Goal: Task Accomplishment & Management: Manage account settings

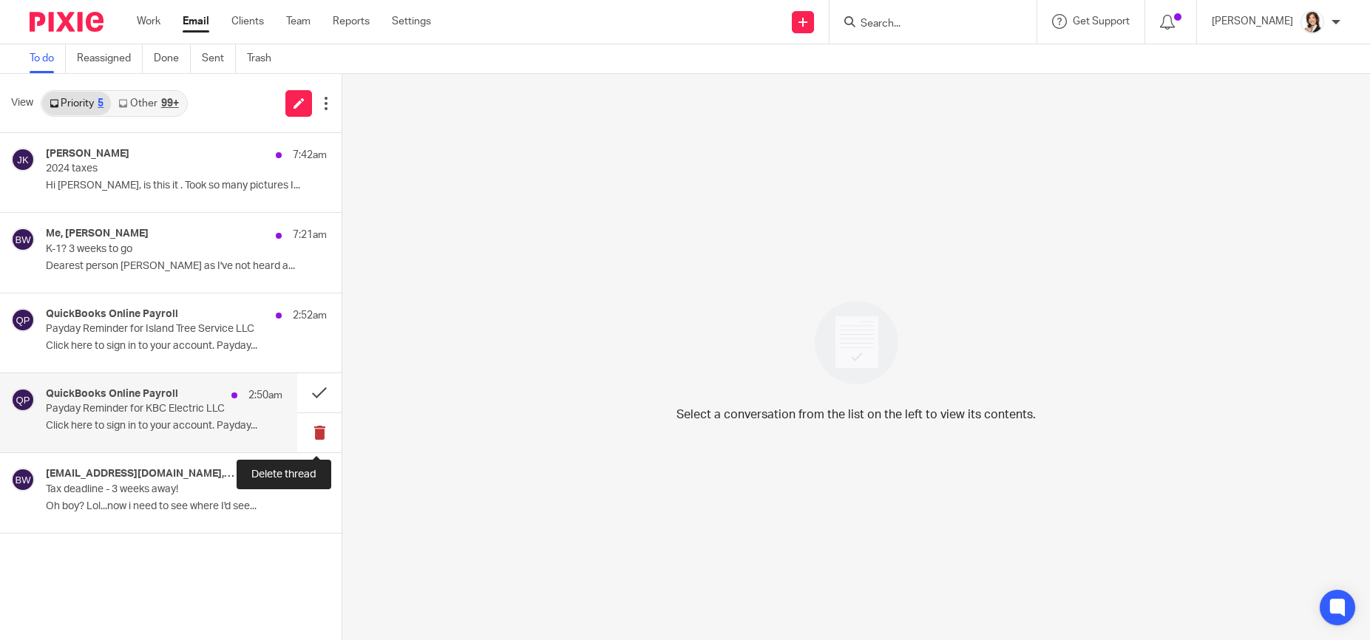
click at [318, 427] on button at bounding box center [319, 432] width 44 height 39
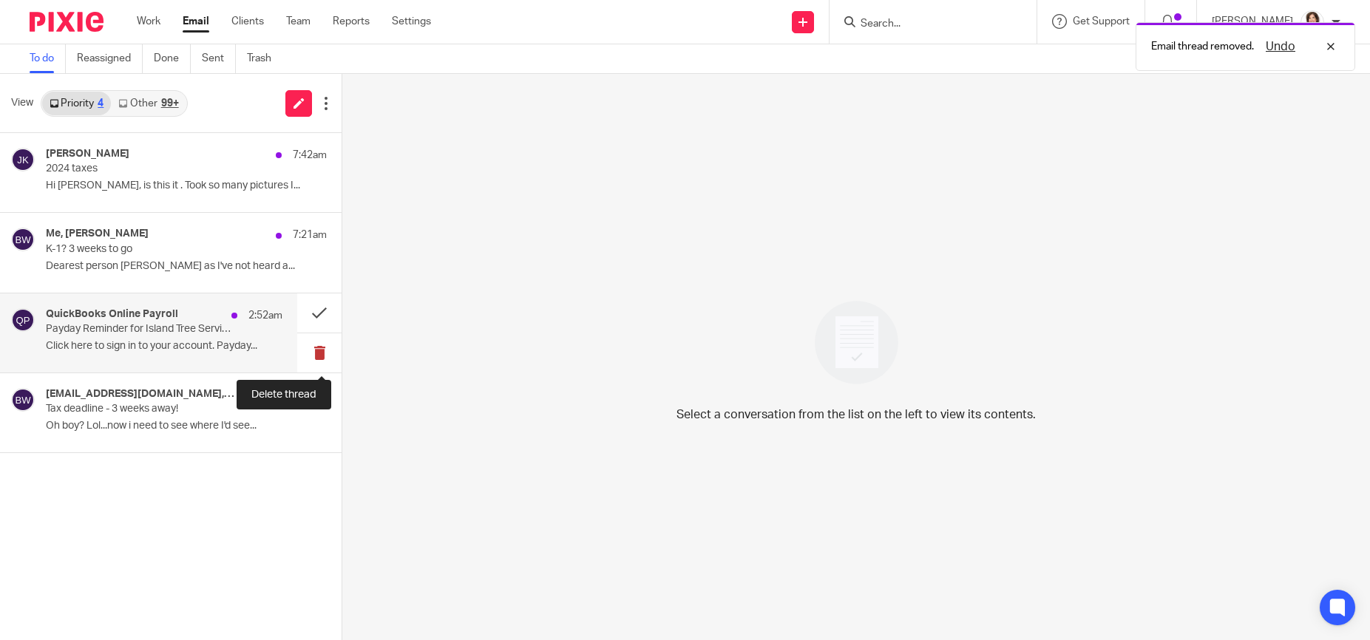
click at [314, 355] on button at bounding box center [319, 352] width 44 height 39
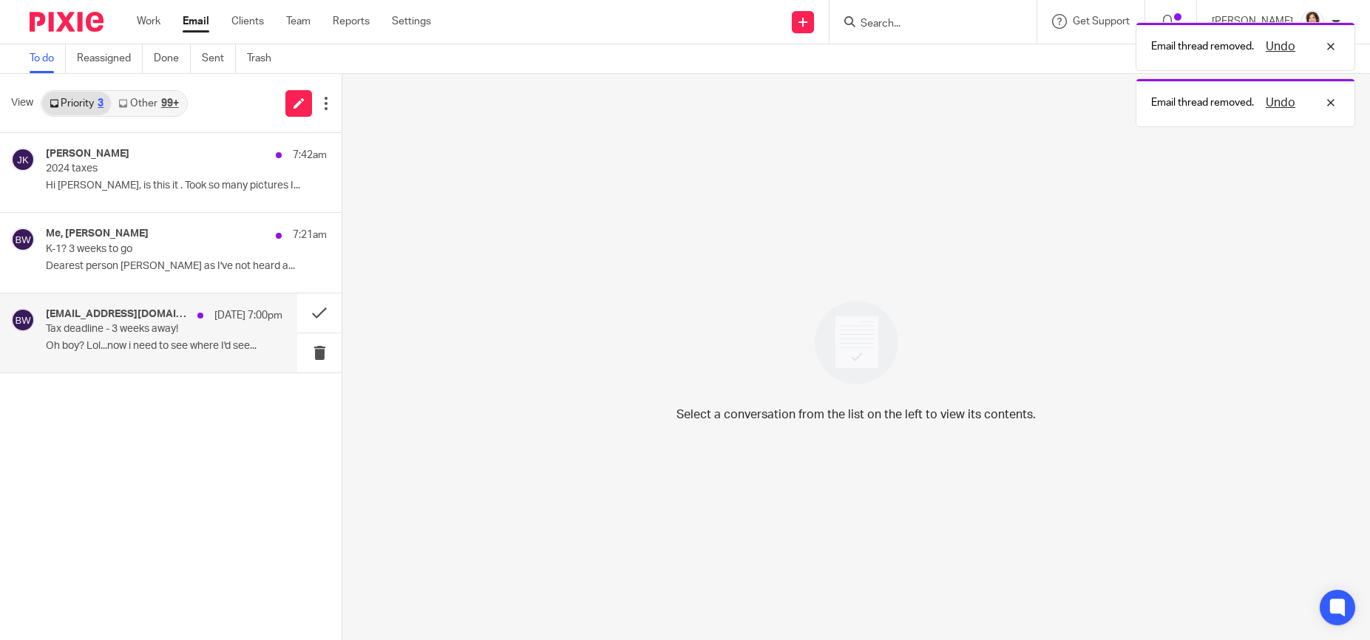
click at [162, 336] on div "callelectric@aol.com, Me, Deanna Woodin, Stacey Vandell Sep 24 7:00pm Tax deadl…" at bounding box center [164, 333] width 237 height 50
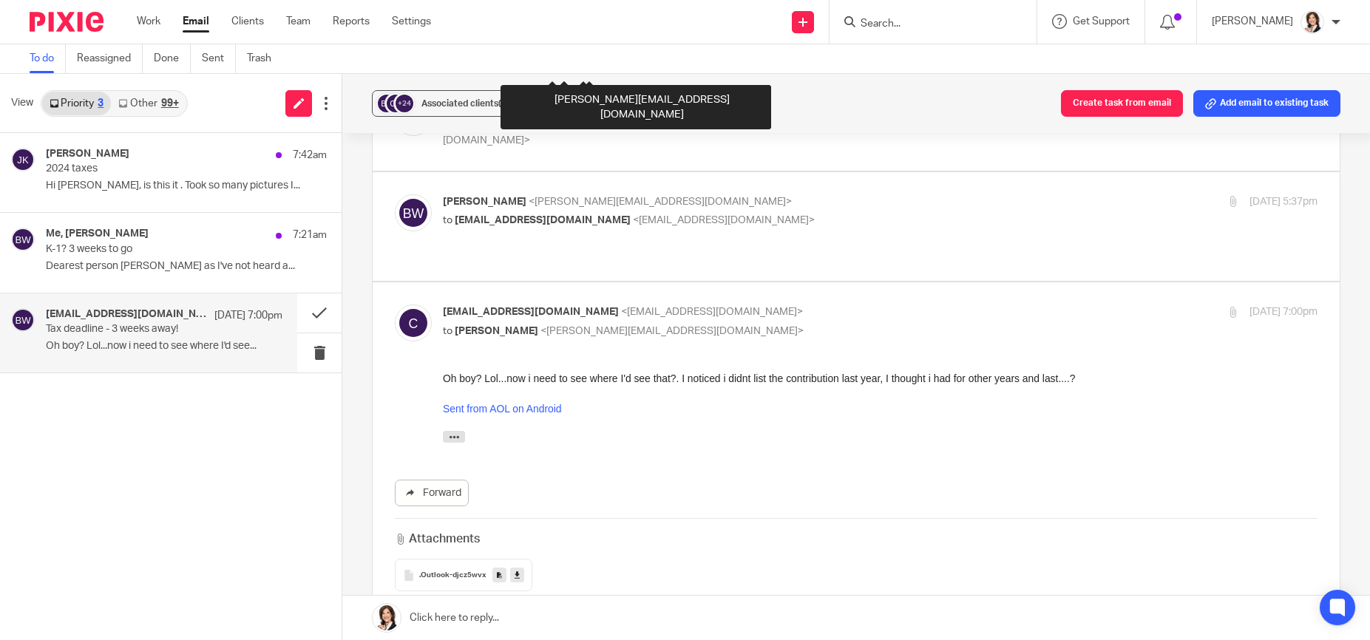
scroll to position [711, 0]
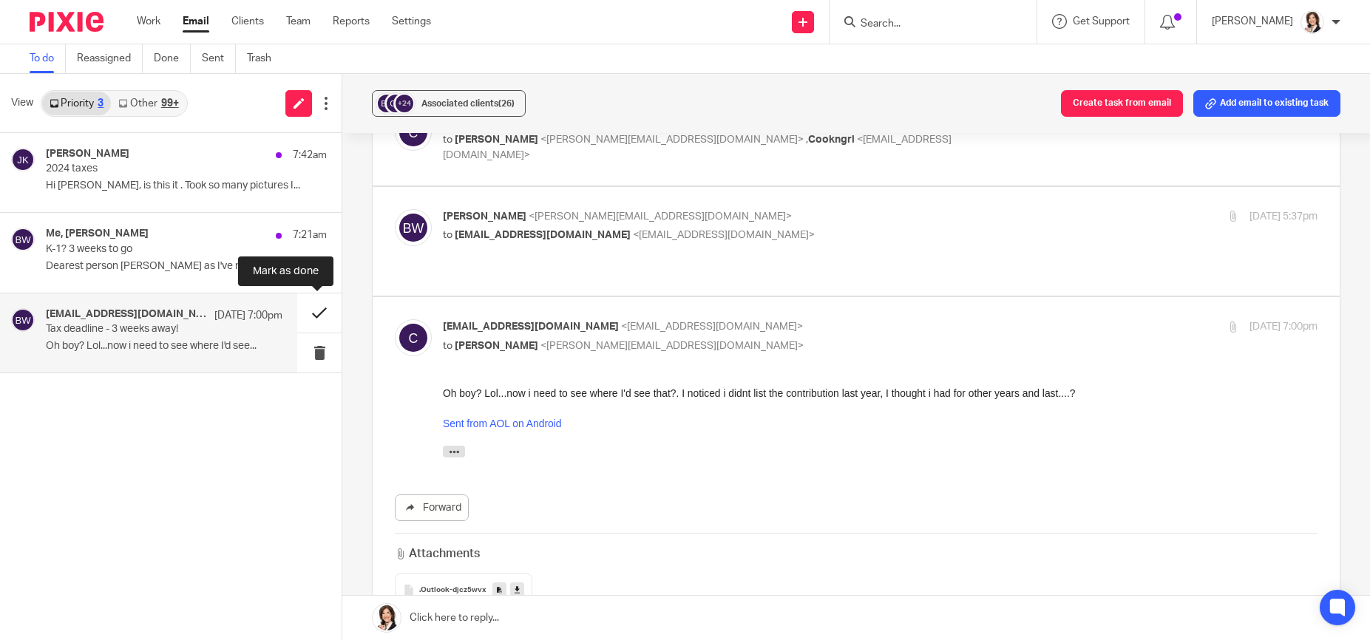
click at [314, 313] on button at bounding box center [319, 312] width 44 height 39
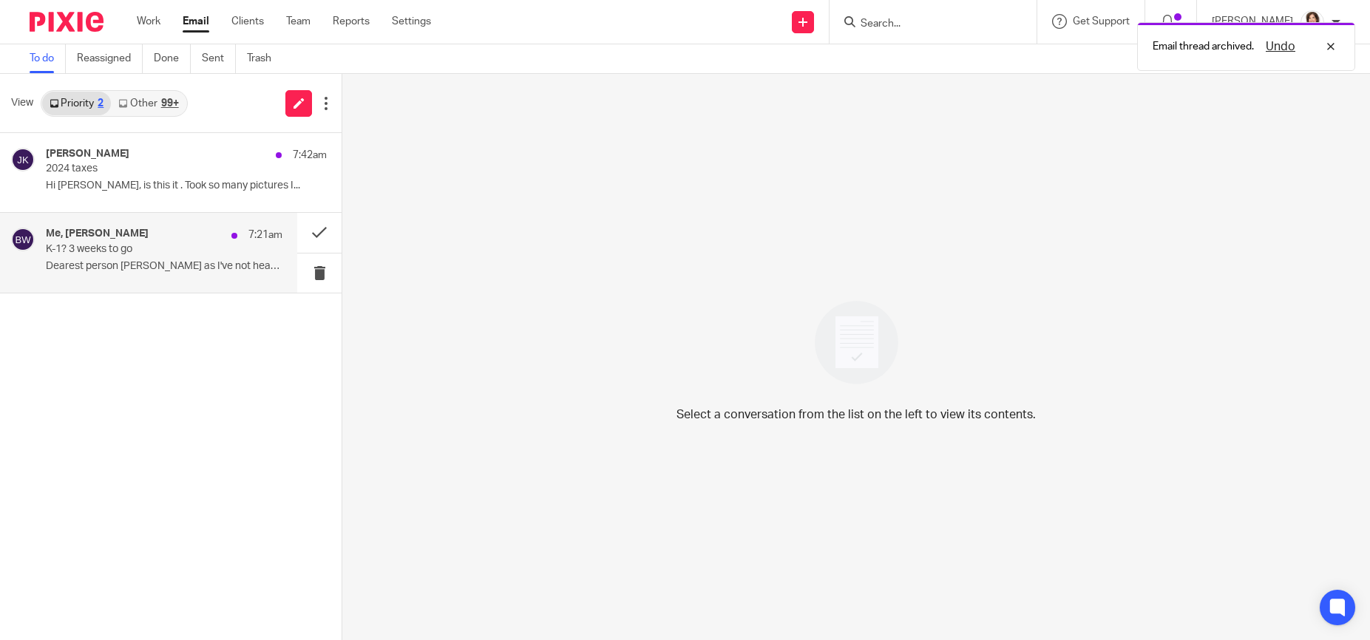
click at [199, 268] on p "Dearest person BROOK as I've not heard a..." at bounding box center [164, 266] width 237 height 13
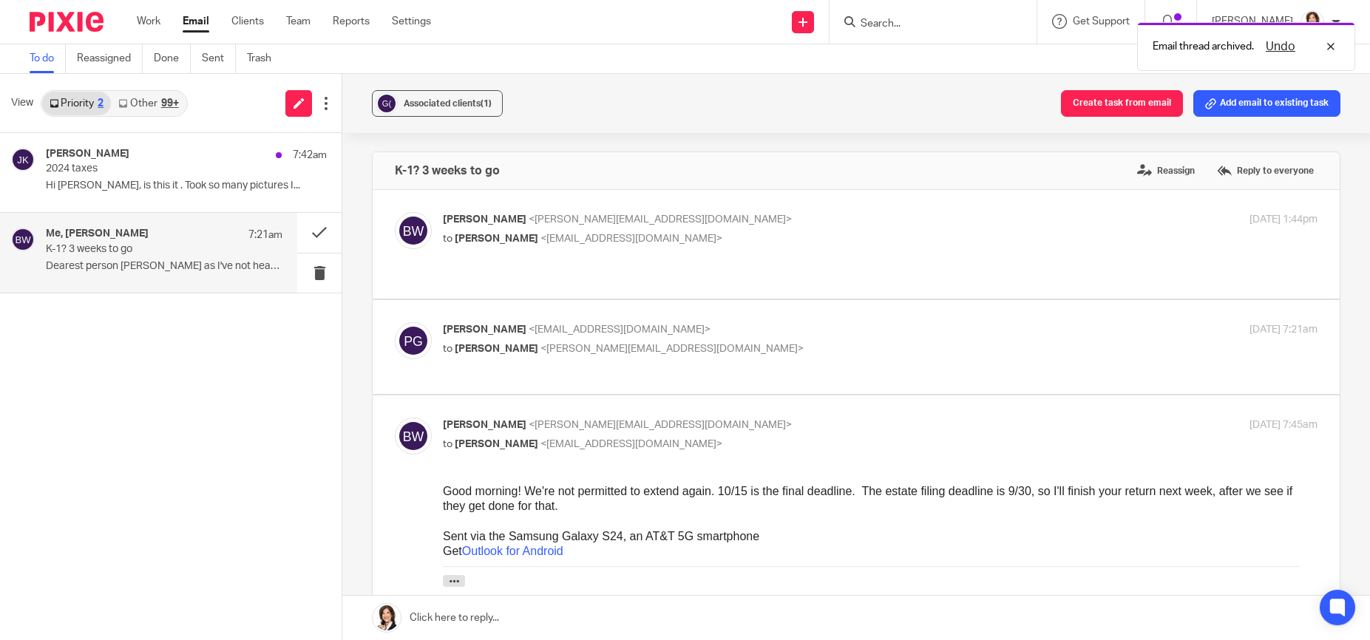
scroll to position [0, 0]
click at [315, 234] on button at bounding box center [319, 232] width 44 height 39
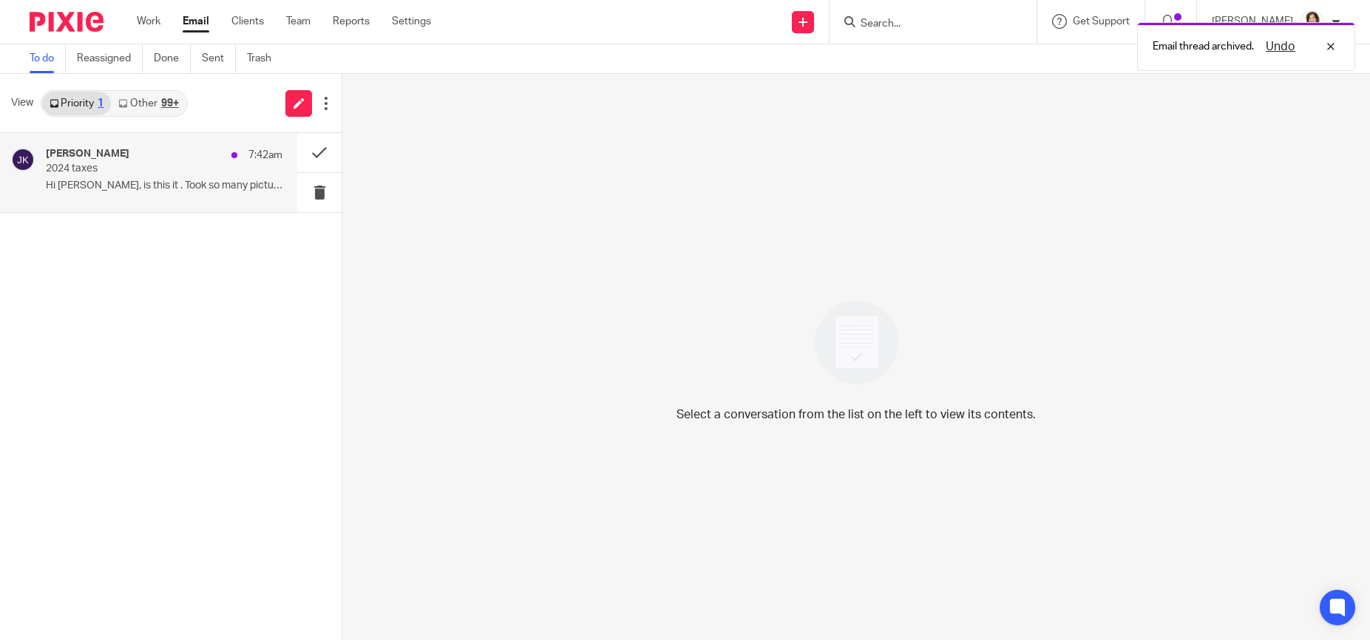
click at [201, 188] on p "Hi Brooke, is this it . Took so many pictures I..." at bounding box center [164, 186] width 237 height 13
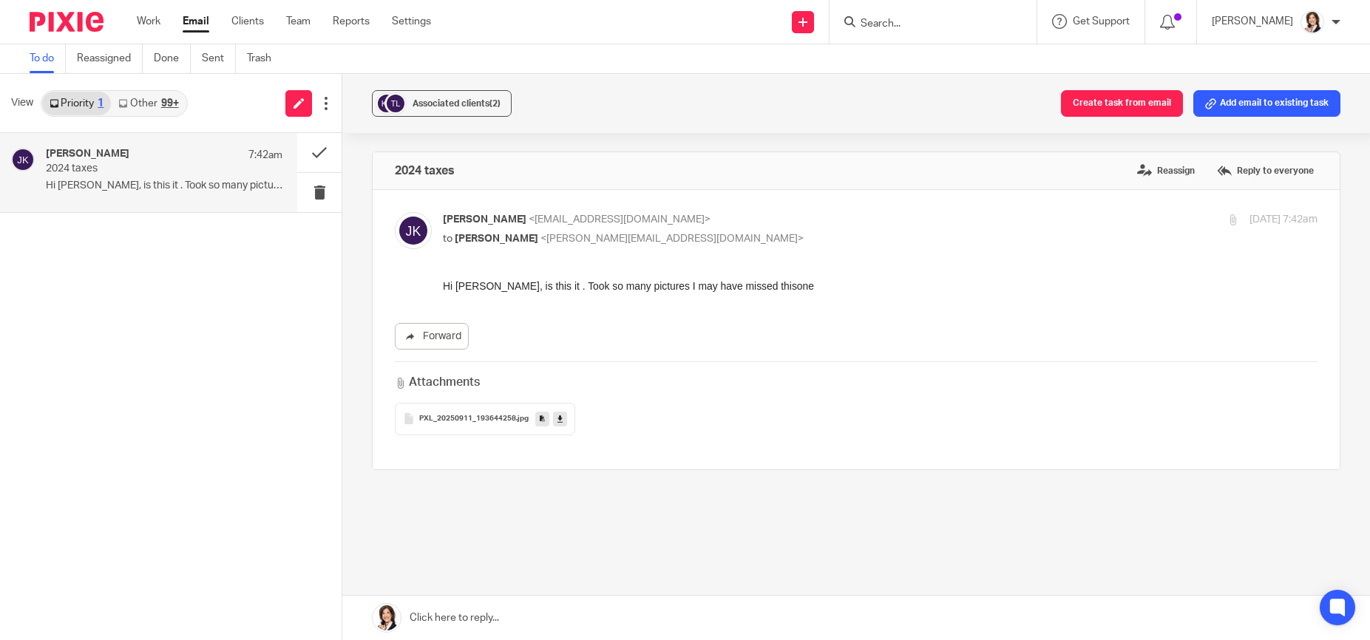
click at [557, 419] on icon at bounding box center [559, 418] width 5 height 11
drag, startPoint x: 679, startPoint y: 187, endPoint x: 1072, endPoint y: 192, distance: 392.5
click at [1072, 192] on div "2024 taxes Reassign Reply to everyone Johnny Katsandres <jtkat39@gmail.com> to …" at bounding box center [856, 311] width 968 height 319
click at [528, 616] on link at bounding box center [855, 618] width 1027 height 44
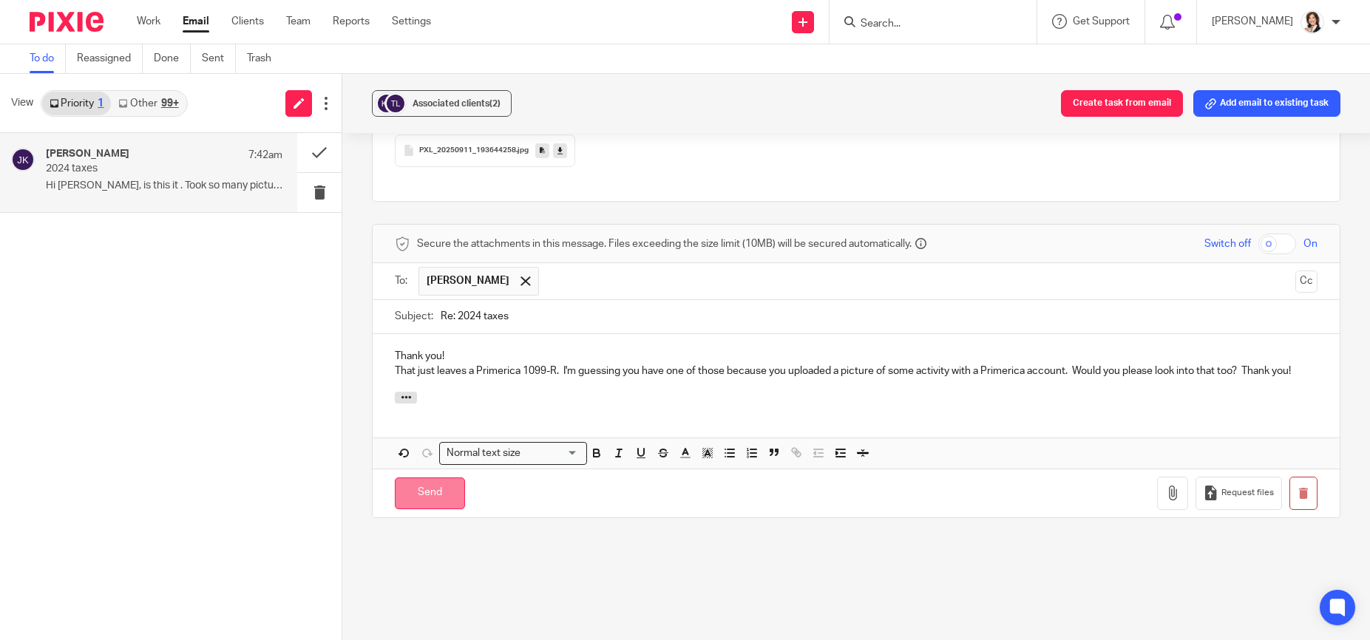
click at [435, 494] on input "Send" at bounding box center [430, 493] width 70 height 32
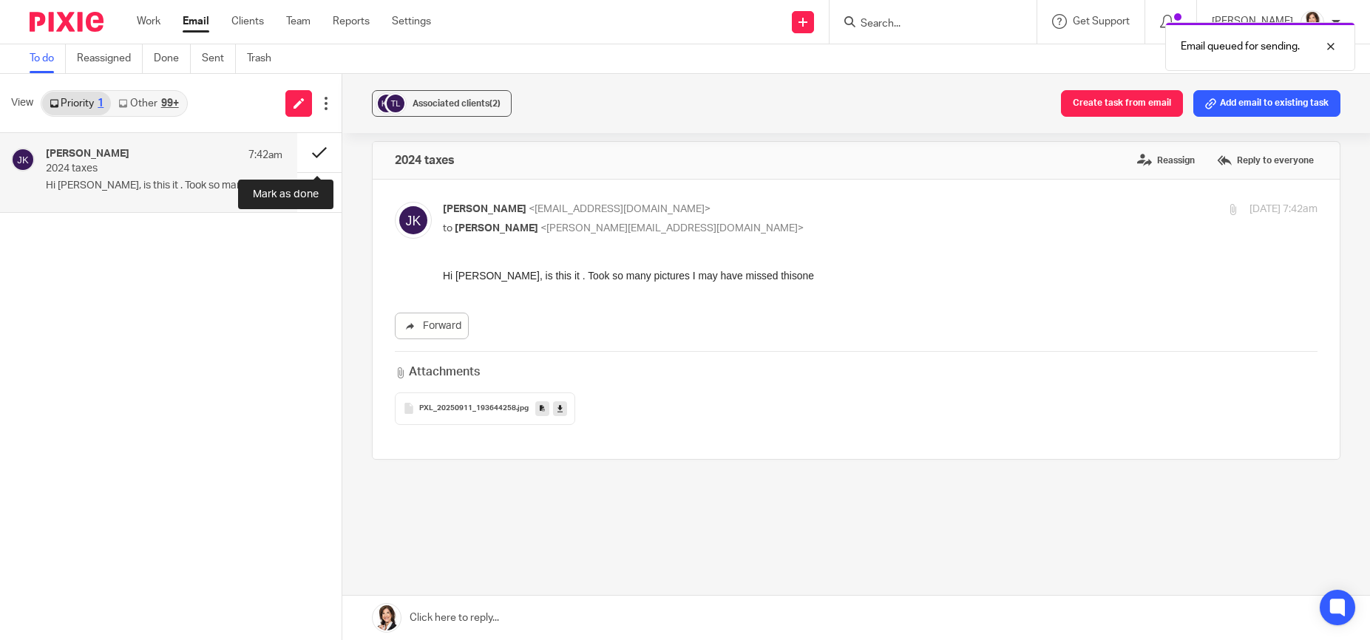
click at [308, 152] on button at bounding box center [319, 152] width 44 height 39
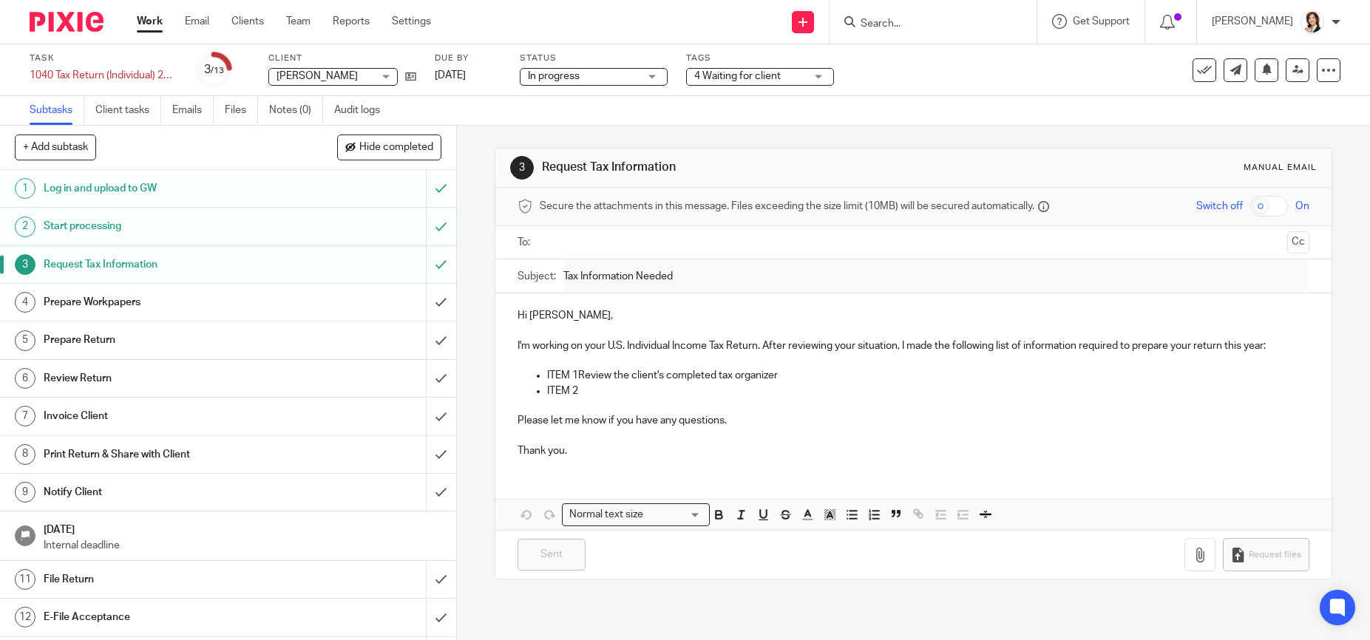
click at [883, 23] on input "Search" at bounding box center [925, 24] width 133 height 13
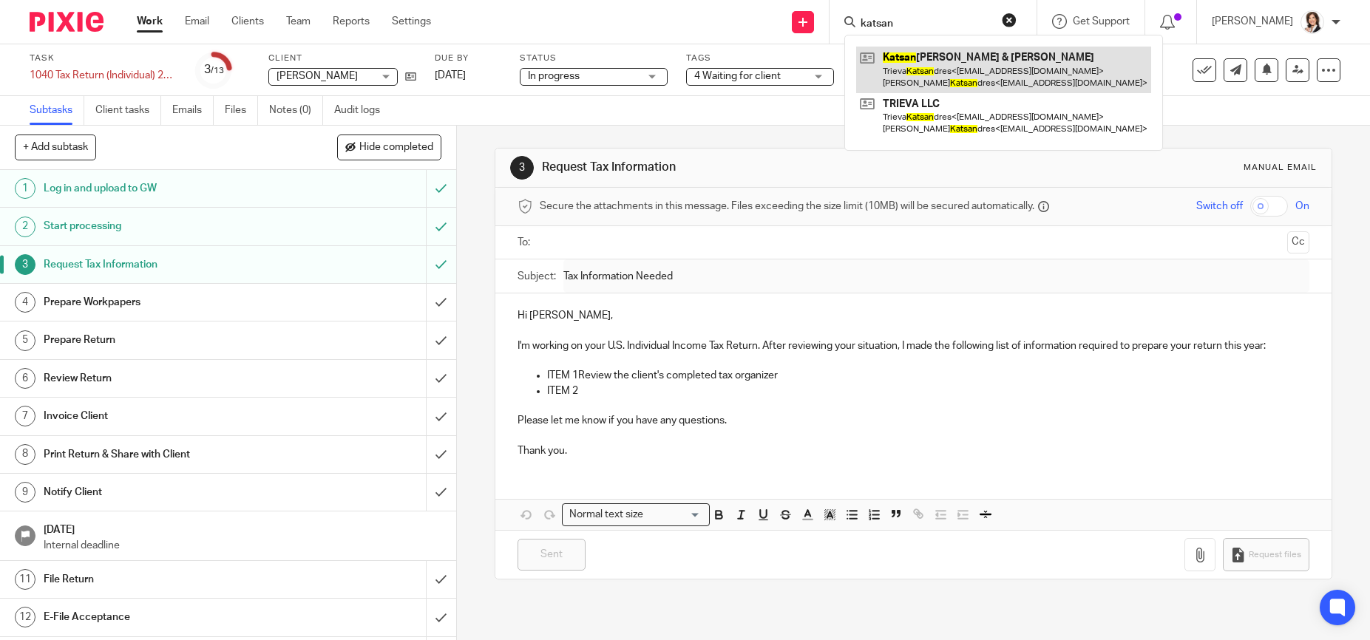
type input "katsan"
click at [959, 67] on link at bounding box center [1003, 70] width 295 height 46
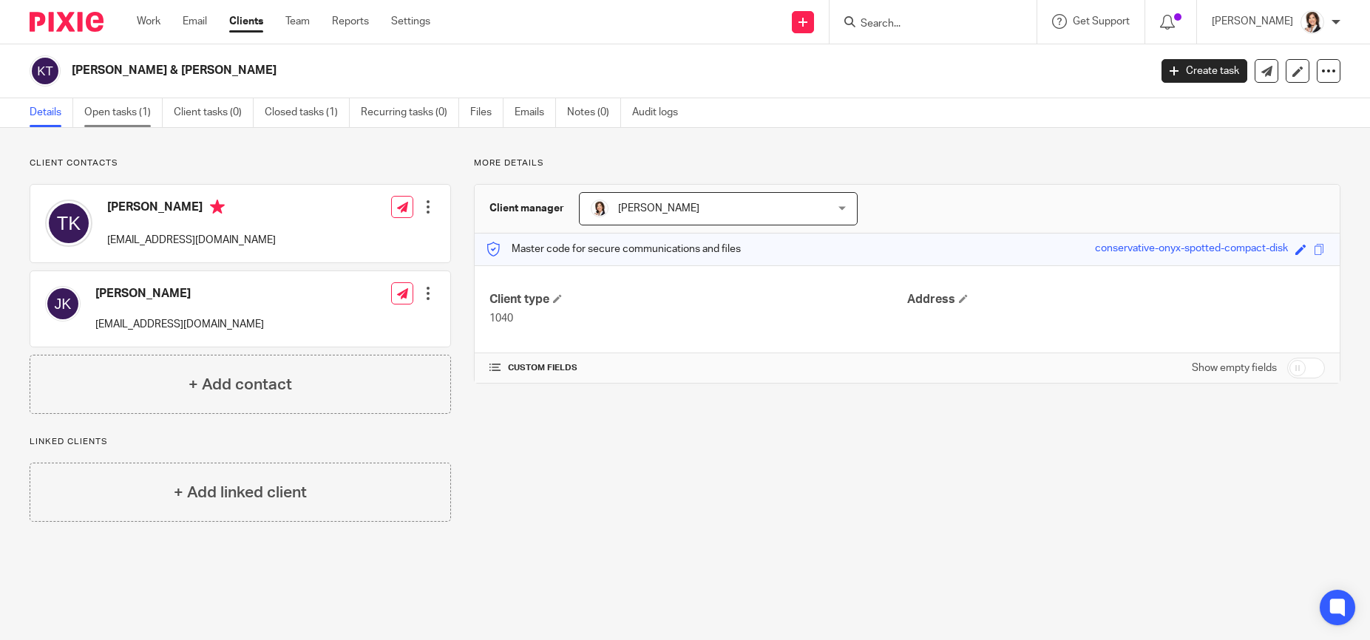
click at [106, 107] on link "Open tasks (1)" at bounding box center [123, 112] width 78 height 29
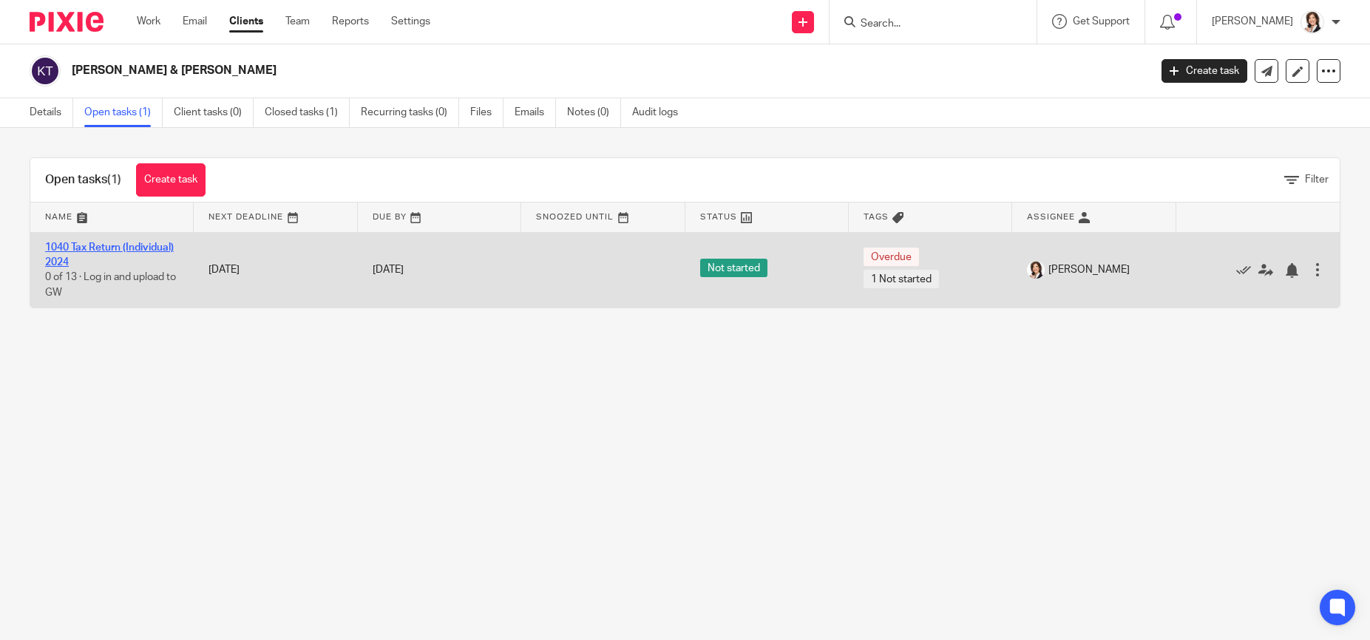
click at [103, 245] on link "1040 Tax Return (Individual) 2024" at bounding box center [109, 254] width 129 height 25
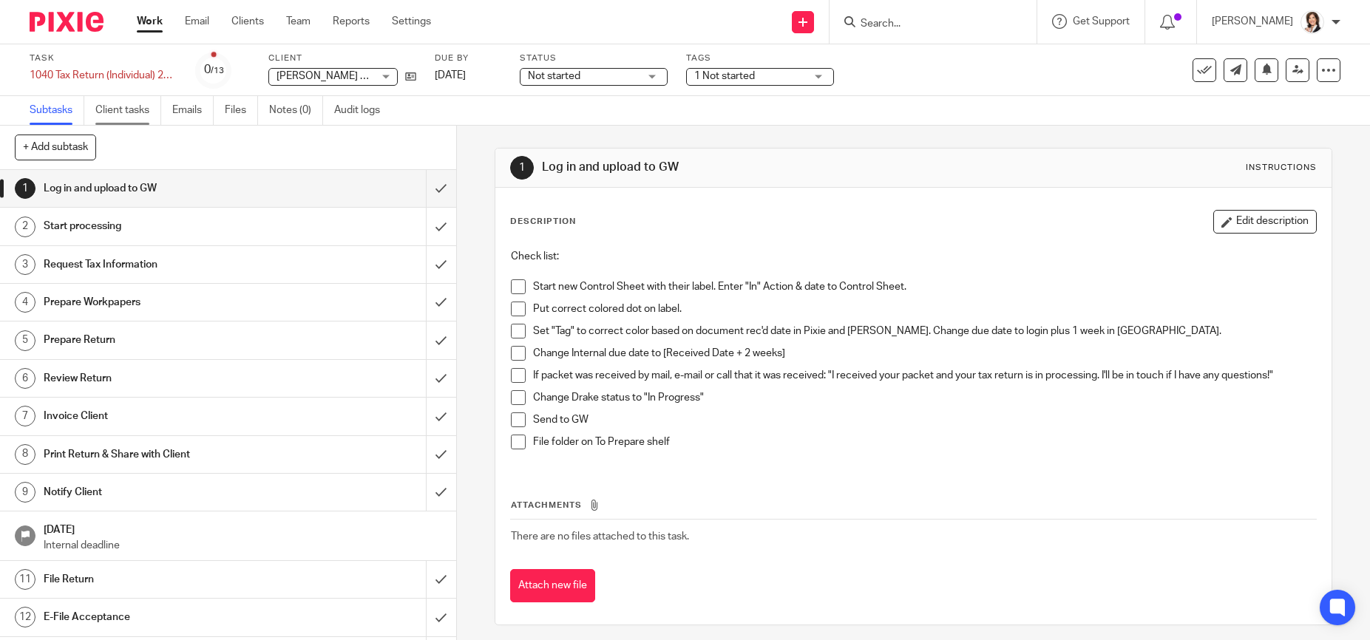
click at [132, 109] on link "Client tasks" at bounding box center [128, 110] width 66 height 29
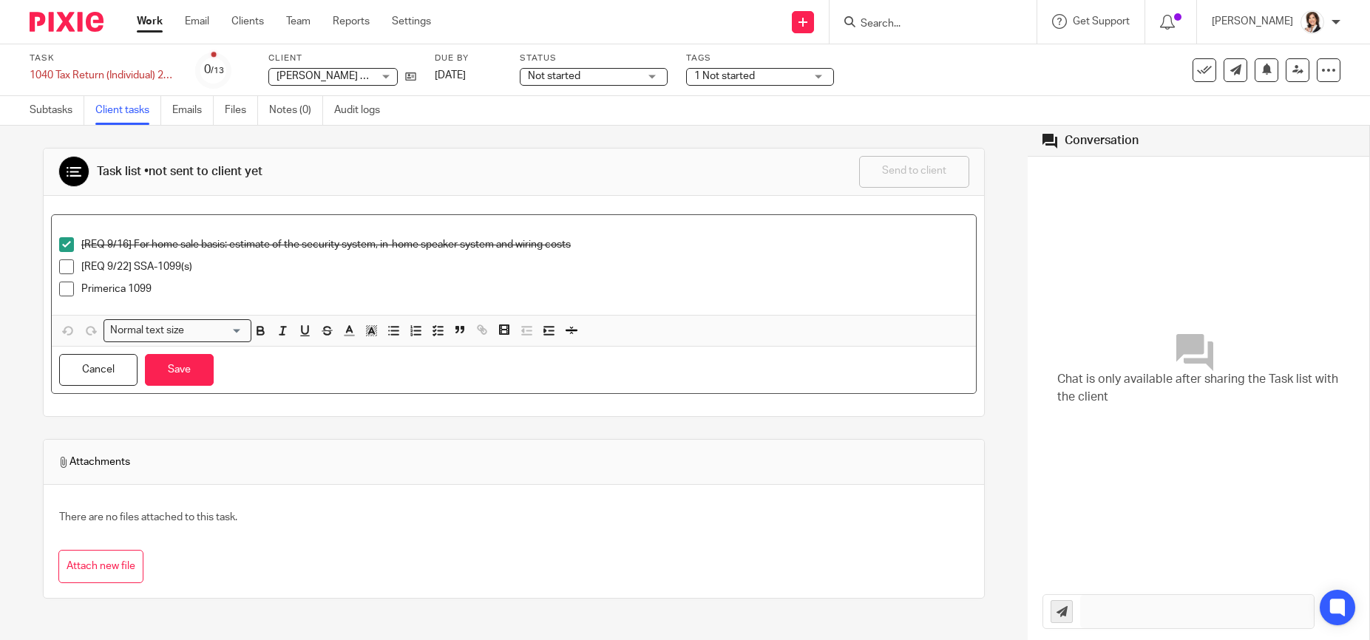
click at [67, 271] on span at bounding box center [66, 266] width 15 height 15
click at [191, 370] on button "Save" at bounding box center [179, 370] width 69 height 32
click at [82, 287] on p "Primerica 1099" at bounding box center [524, 289] width 887 height 15
click at [177, 374] on button "Save" at bounding box center [179, 370] width 69 height 32
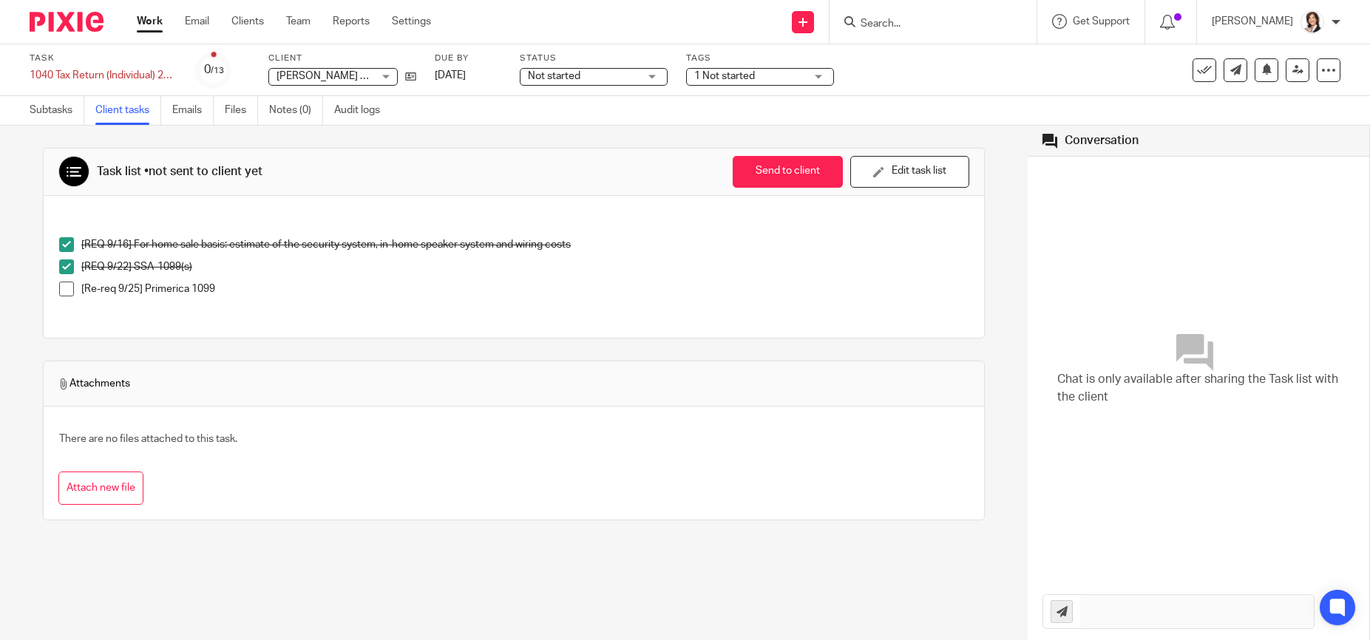
click at [871, 24] on input "Search" at bounding box center [925, 24] width 133 height 13
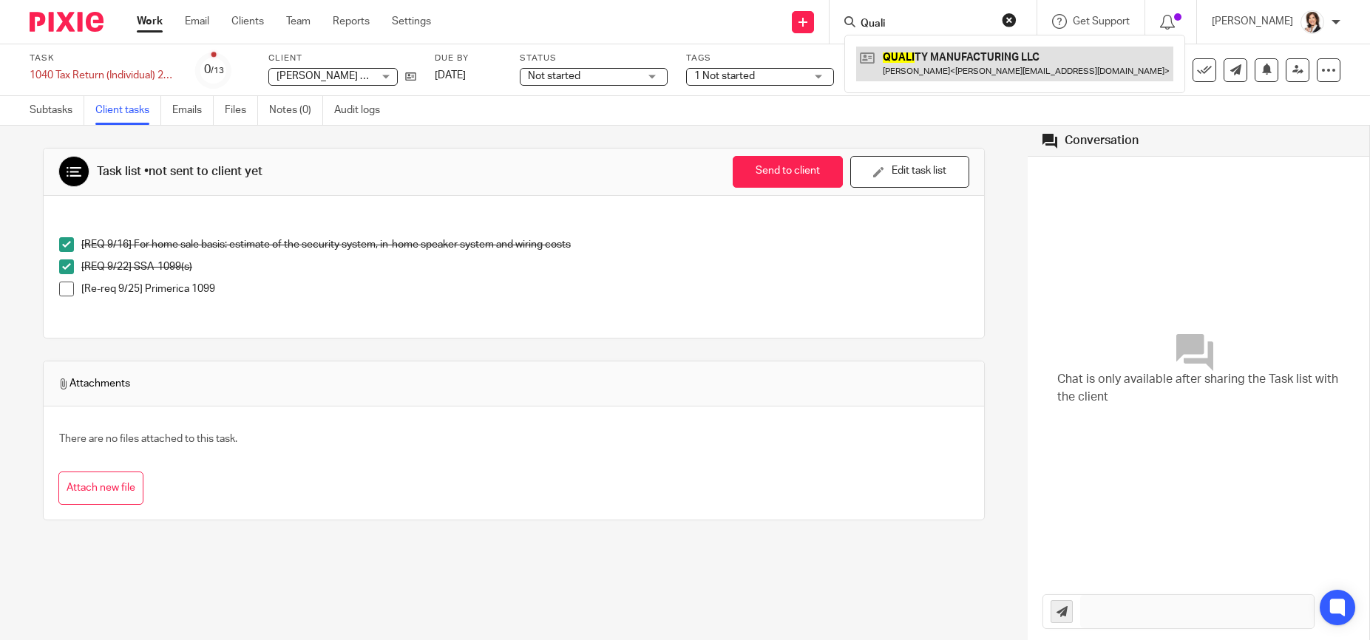
type input "Quali"
click at [926, 65] on link at bounding box center [1014, 64] width 317 height 34
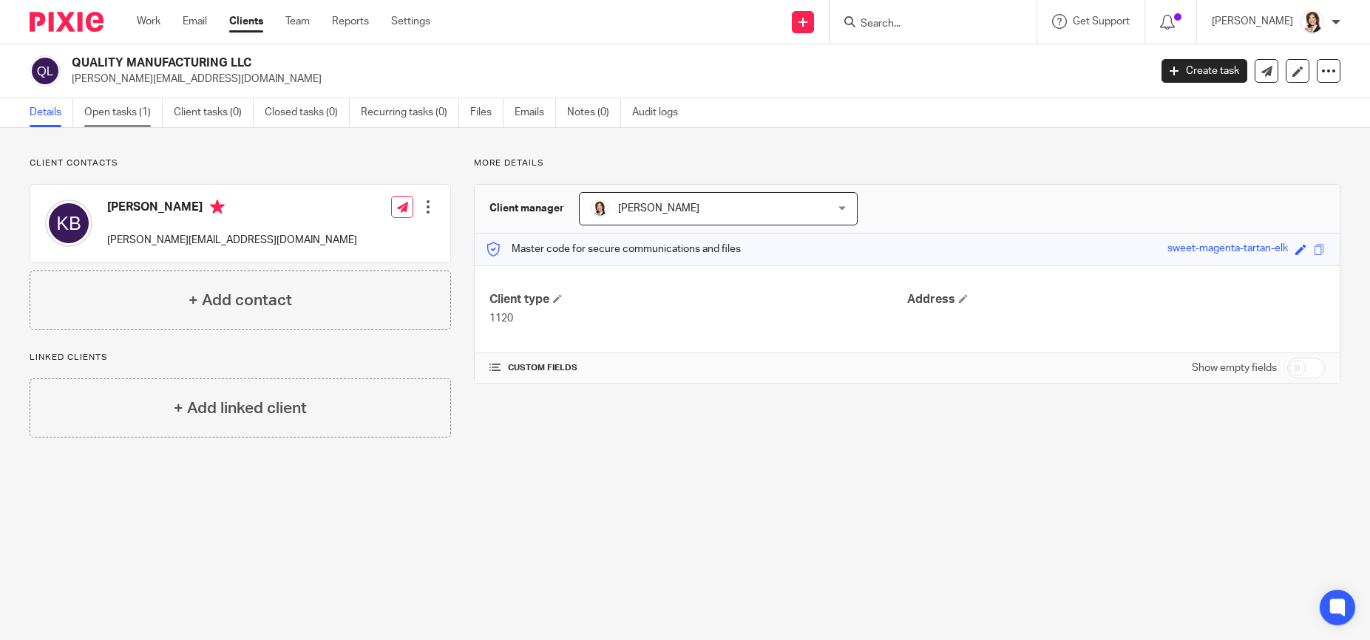
click at [106, 116] on link "Open tasks (1)" at bounding box center [123, 112] width 78 height 29
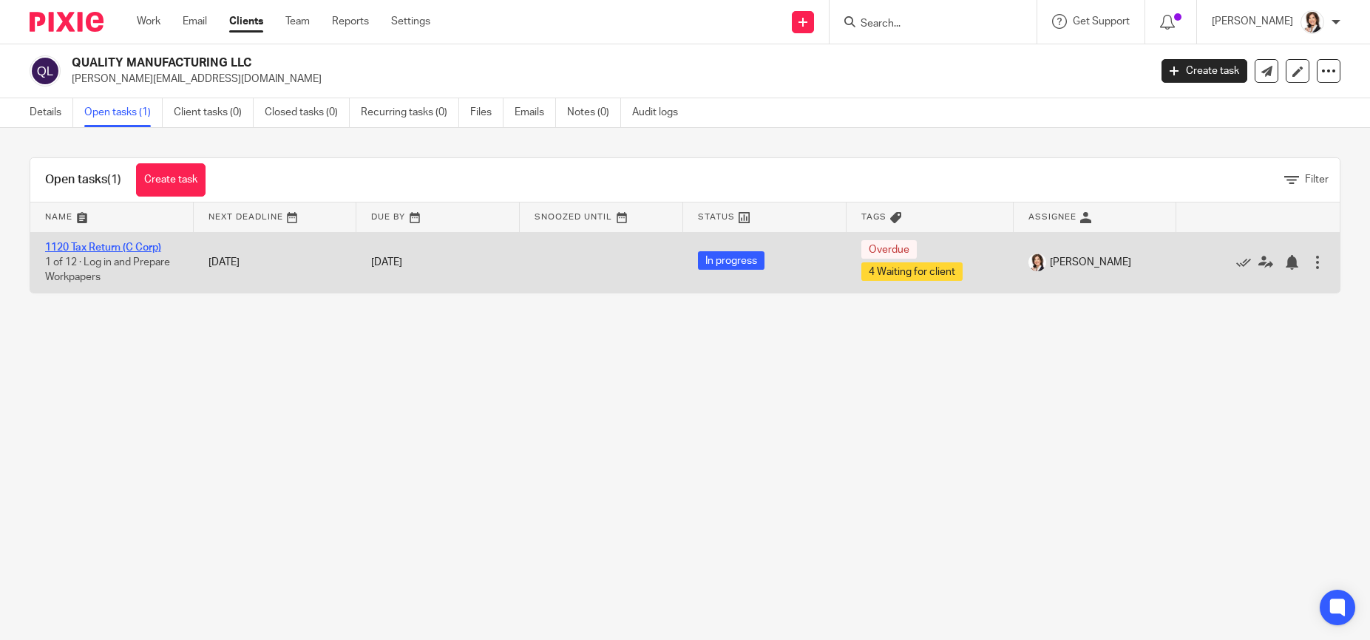
click at [100, 248] on link "1120 Tax Return (C Corp)" at bounding box center [103, 247] width 116 height 10
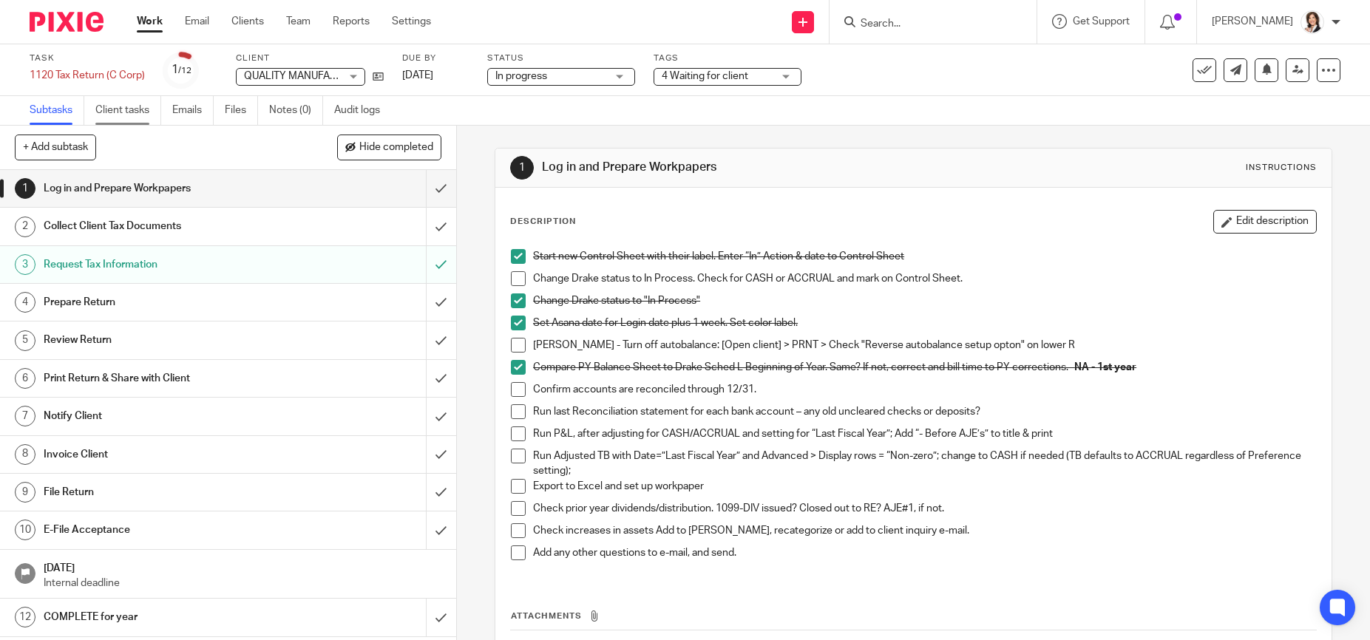
click at [128, 112] on link "Client tasks" at bounding box center [128, 110] width 66 height 29
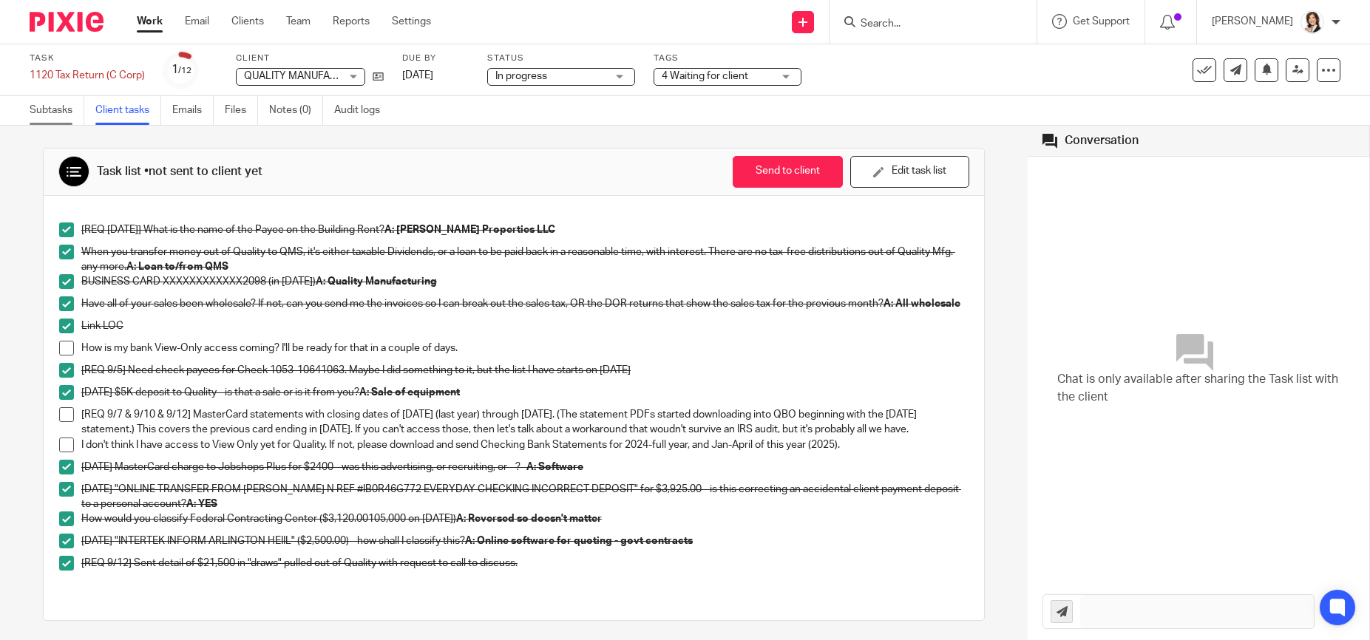
click at [62, 106] on link "Subtasks" at bounding box center [57, 110] width 55 height 29
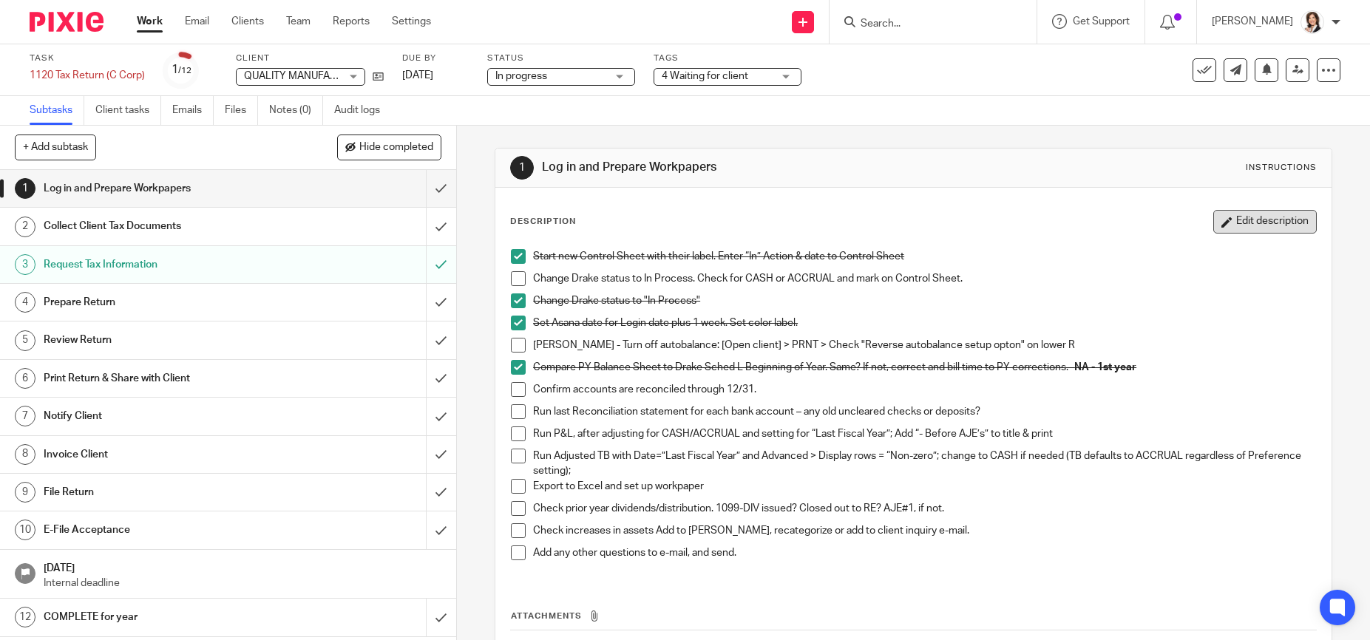
click at [1233, 222] on button "Edit description" at bounding box center [1264, 222] width 103 height 24
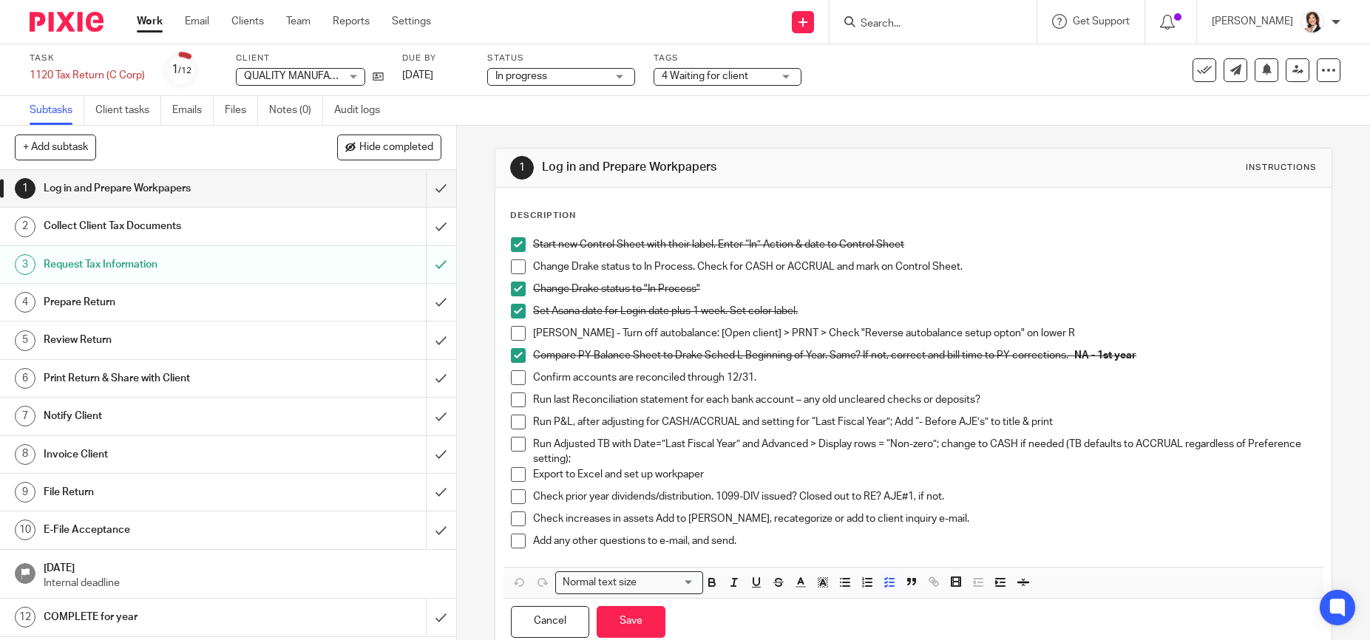
click at [922, 520] on p "Check increases in assets Add to Drake, recategorize or add to client inquiry e…" at bounding box center [924, 518] width 782 height 15
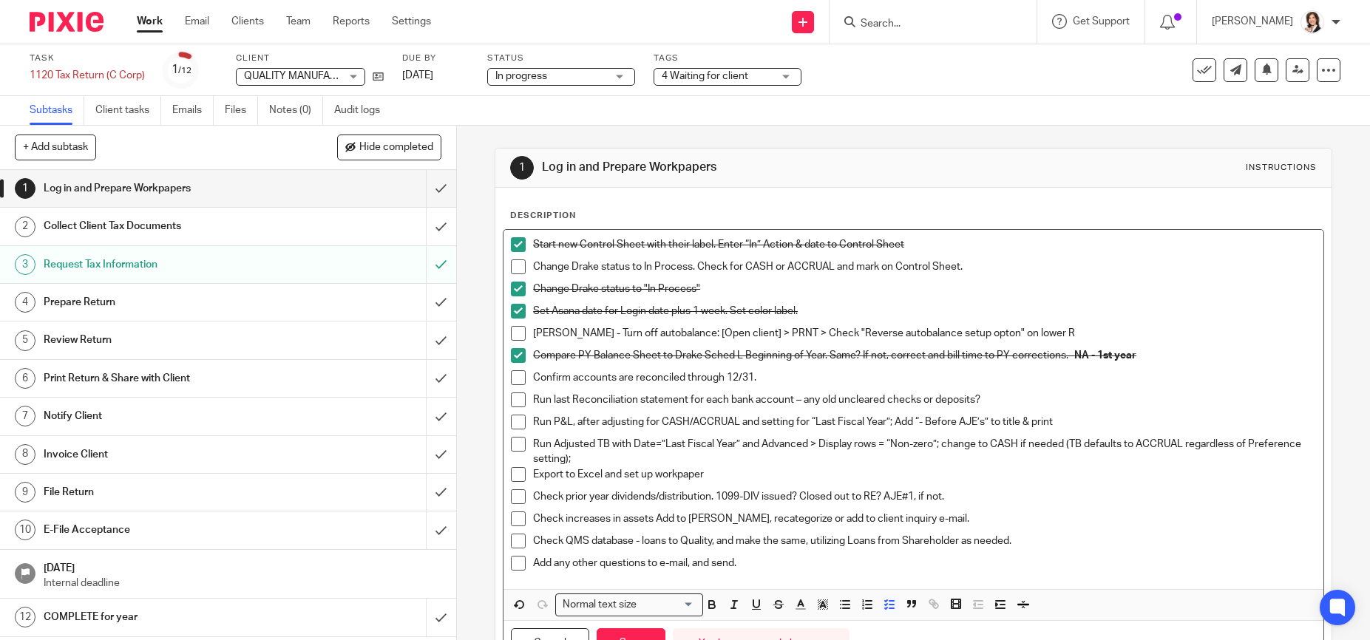
scroll to position [73, 0]
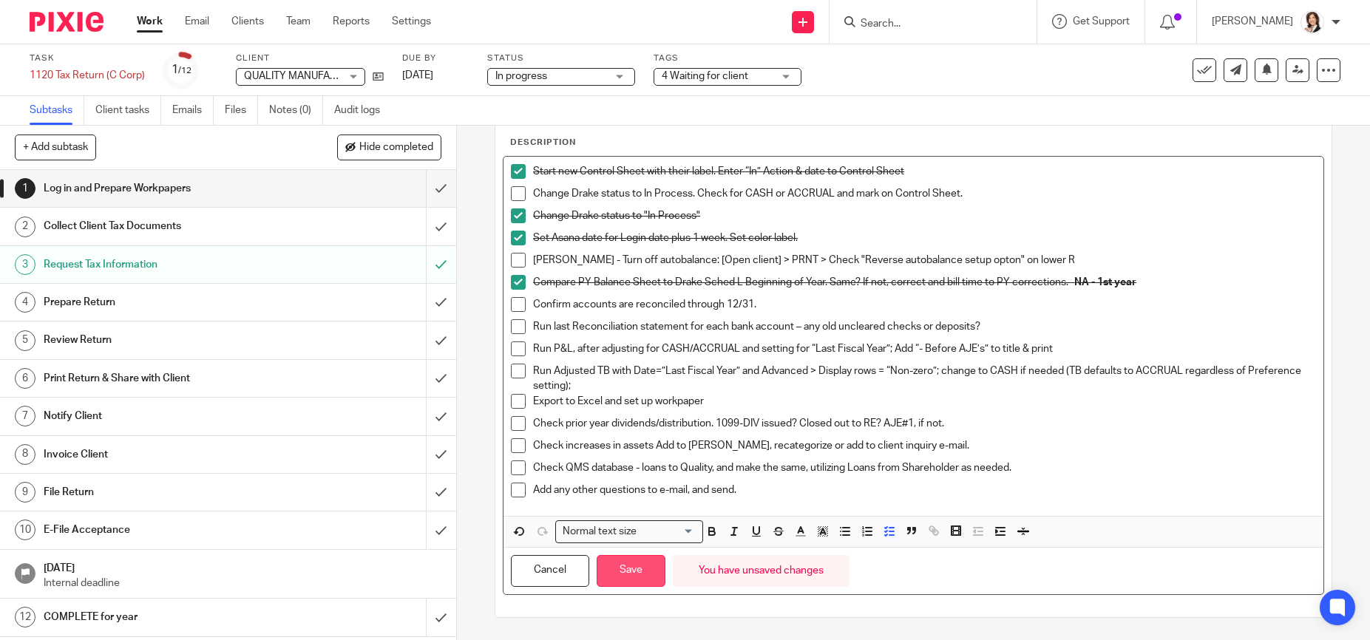
click at [628, 568] on button "Save" at bounding box center [630, 571] width 69 height 32
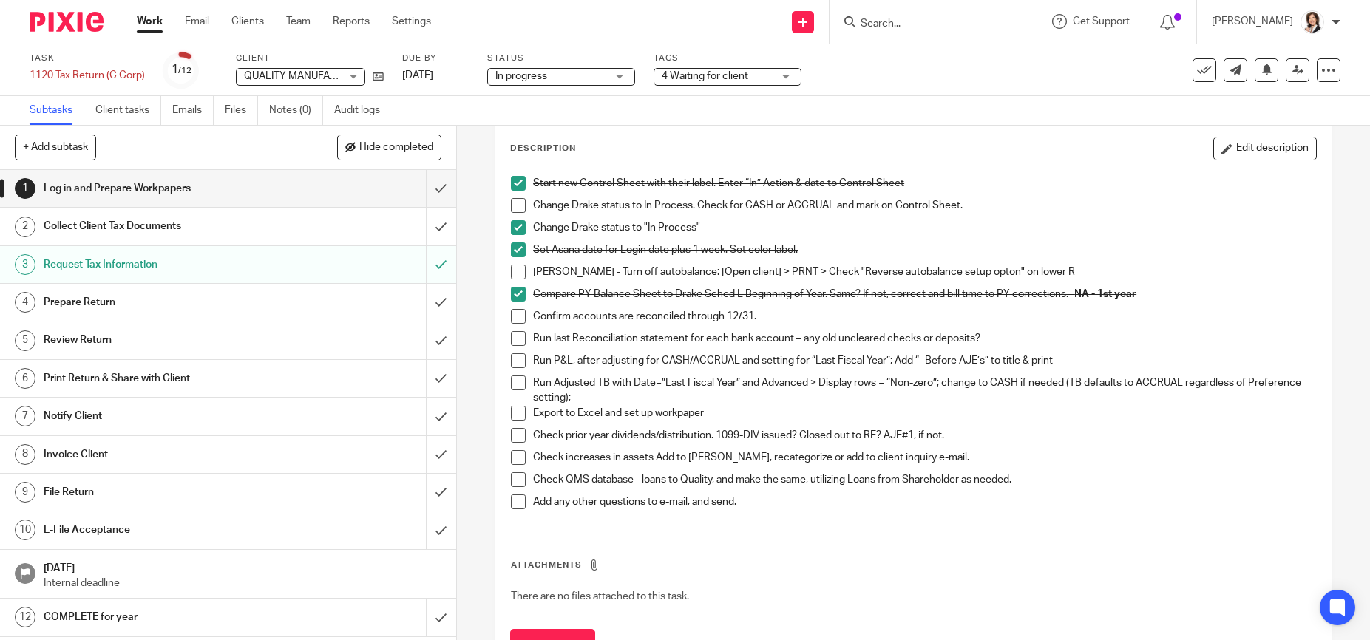
click at [515, 207] on span at bounding box center [518, 205] width 15 height 15
click at [515, 275] on span at bounding box center [518, 272] width 15 height 15
click at [513, 316] on span at bounding box center [518, 316] width 15 height 15
click at [514, 334] on span at bounding box center [518, 338] width 15 height 15
click at [513, 480] on span at bounding box center [518, 479] width 15 height 15
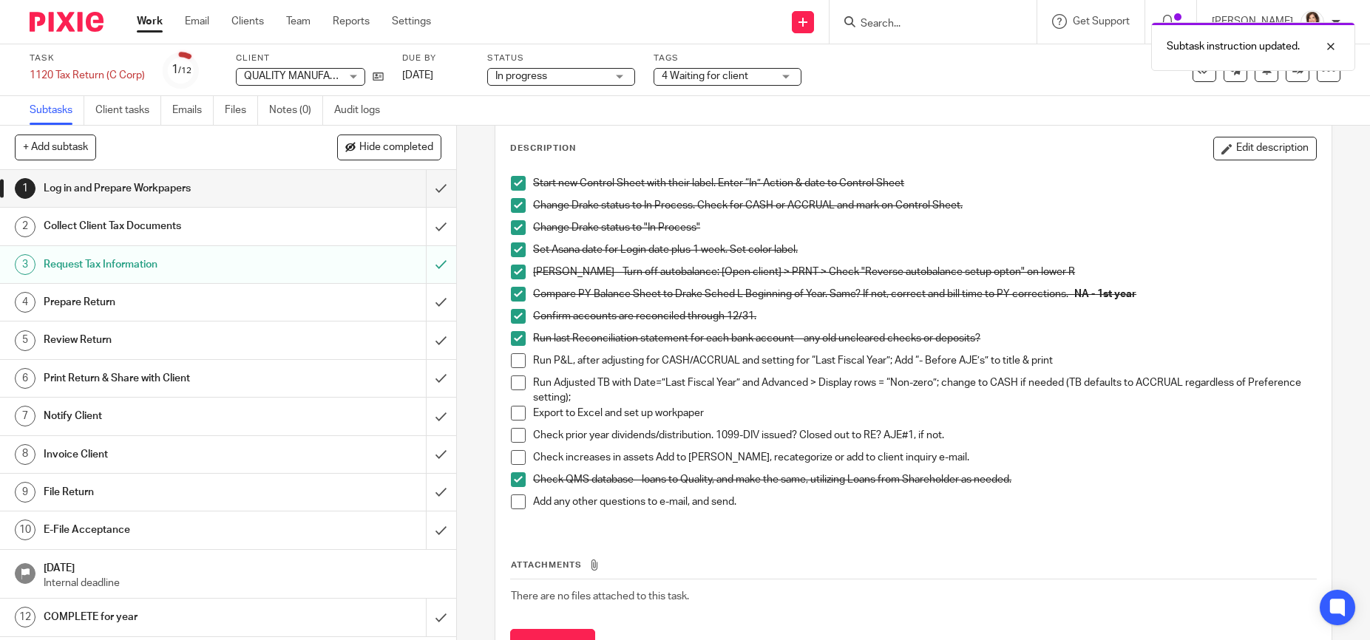
click at [551, 369] on div "Run P&L, after adjusting for CASH/ACCRUAL and setting for “Last Fiscal Year”; A…" at bounding box center [924, 364] width 782 height 22
